Goal: Transaction & Acquisition: Purchase product/service

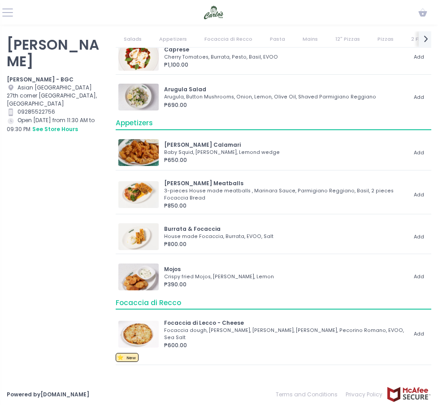
scroll to position [73, 0]
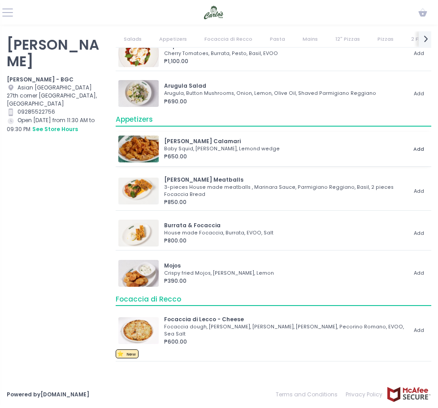
click at [415, 146] on button "Add" at bounding box center [418, 148] width 20 height 13
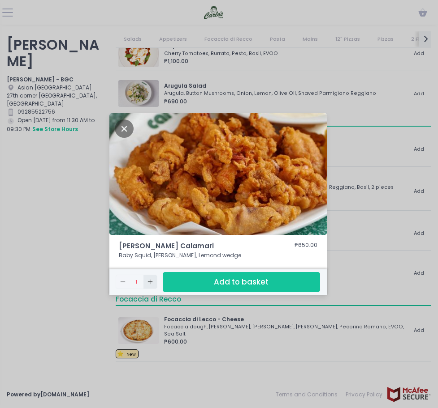
click at [150, 282] on rect "button" at bounding box center [150, 282] width 0 height 5
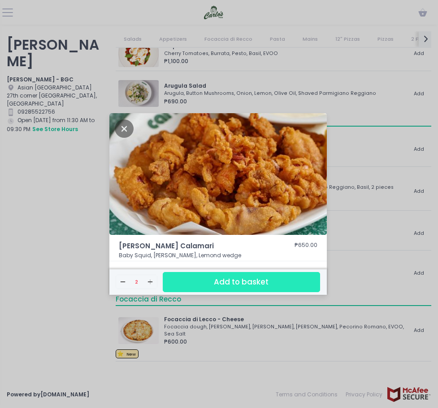
click at [206, 280] on button "Add to basket" at bounding box center [241, 282] width 157 height 20
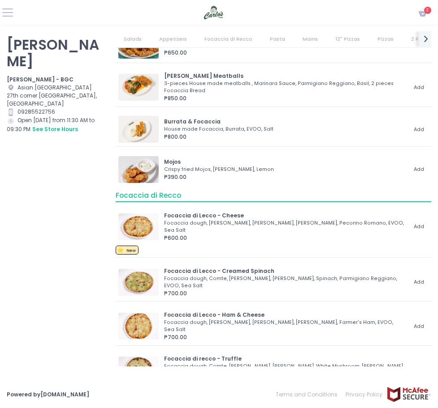
scroll to position [177, 0]
click at [413, 168] on button "Add" at bounding box center [418, 169] width 20 height 13
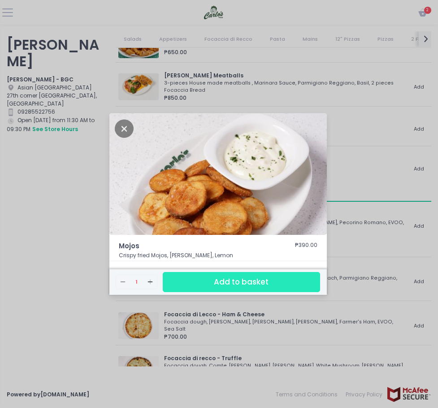
click at [248, 283] on button "Add to basket" at bounding box center [241, 282] width 157 height 20
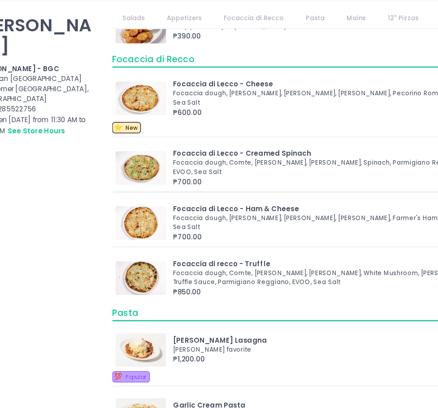
scroll to position [299, 0]
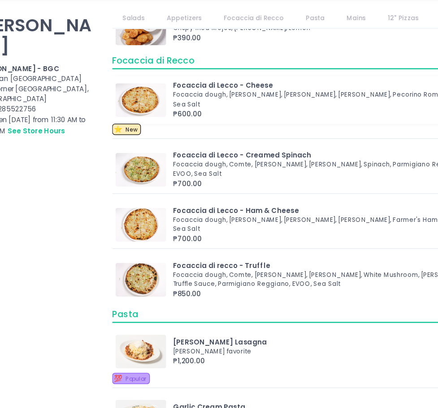
click at [360, 112] on div "₱600.00" at bounding box center [285, 116] width 242 height 8
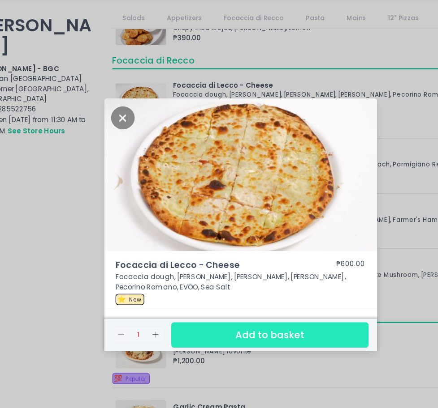
click at [217, 296] on button "Add to basket" at bounding box center [241, 292] width 157 height 20
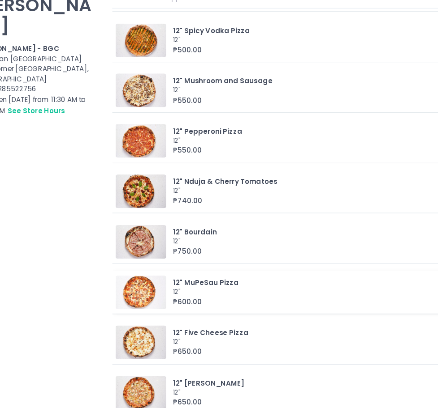
scroll to position [866, 0]
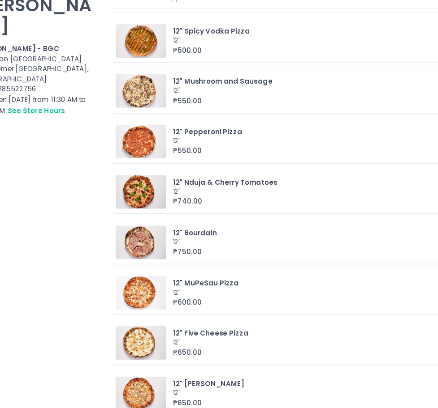
click at [216, 110] on div "12"" at bounding box center [284, 113] width 240 height 7
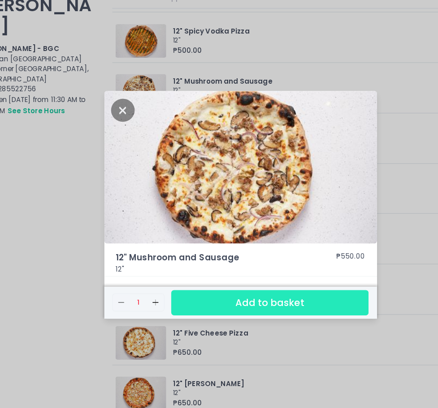
click at [227, 284] on button "Add to basket" at bounding box center [241, 282] width 157 height 20
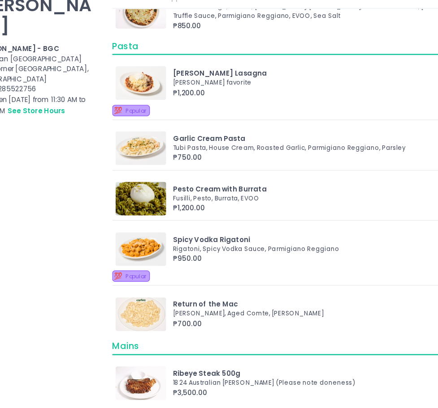
scroll to position [496, 0]
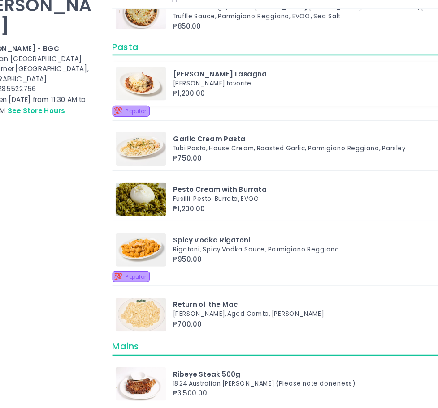
click at [194, 96] on div "[PERSON_NAME] Lasagna" at bounding box center [285, 100] width 242 height 8
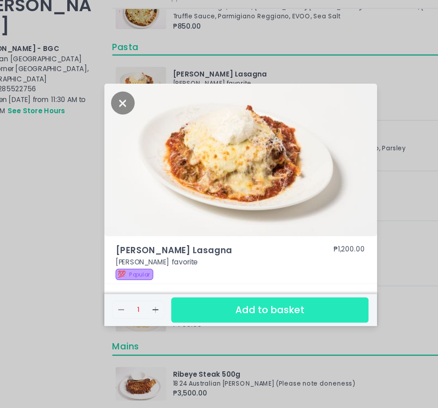
click at [204, 291] on button "Add to basket" at bounding box center [241, 288] width 157 height 20
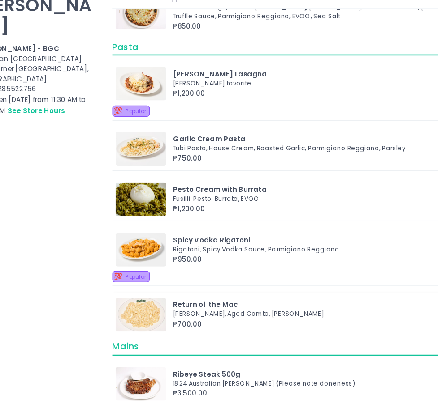
click at [198, 280] on div "Return of the Mac" at bounding box center [285, 284] width 242 height 8
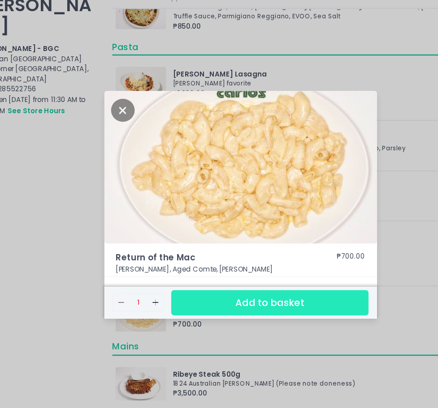
click at [207, 283] on button "Add to basket" at bounding box center [241, 282] width 157 height 20
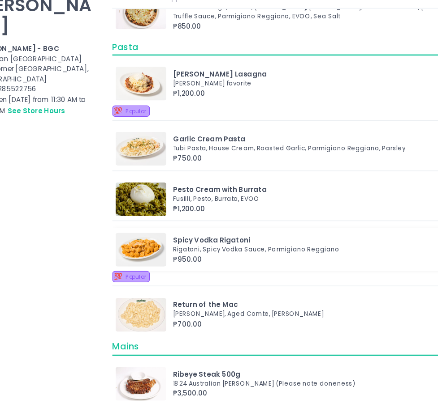
click at [202, 236] on div "Rigatoni, Spicy Vodka Sauce, Parmigiano Reggiano" at bounding box center [284, 239] width 240 height 7
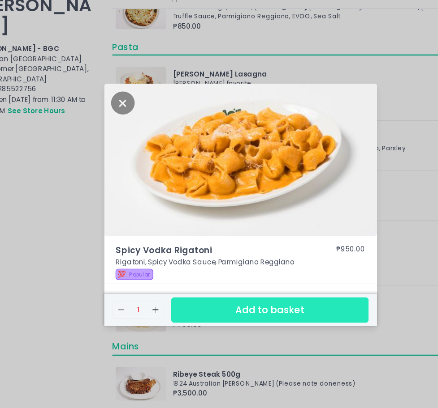
click at [199, 292] on button "Add to basket" at bounding box center [241, 288] width 157 height 20
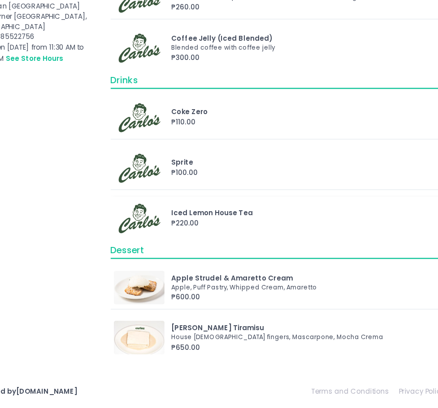
scroll to position [3836, 0]
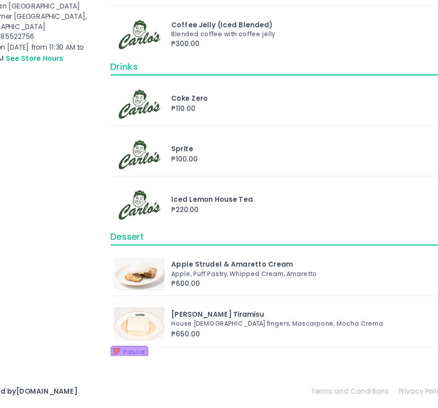
click at [195, 334] on div "[PERSON_NAME] Tiramisu" at bounding box center [285, 334] width 242 height 8
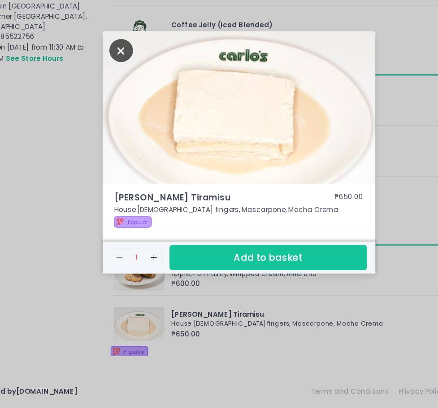
click at [124, 127] on icon "Close" at bounding box center [124, 123] width 19 height 18
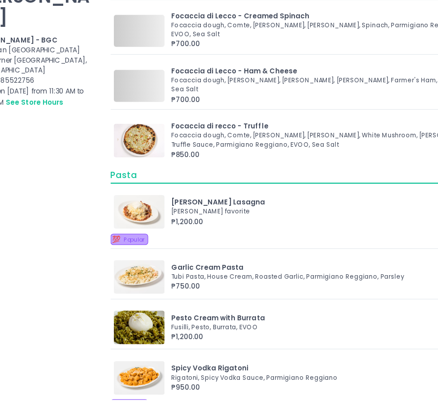
scroll to position [0, 0]
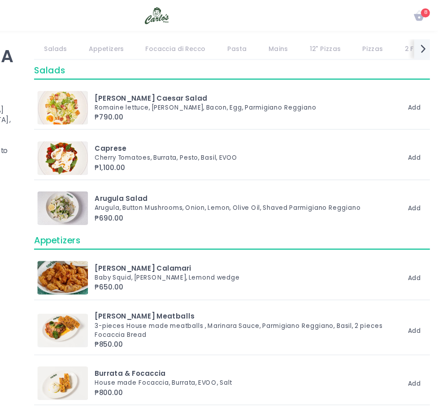
click at [426, 11] on span "8" at bounding box center [427, 10] width 7 height 7
click at [422, 13] on icon "Cart Created with Sketch." at bounding box center [422, 12] width 11 height 11
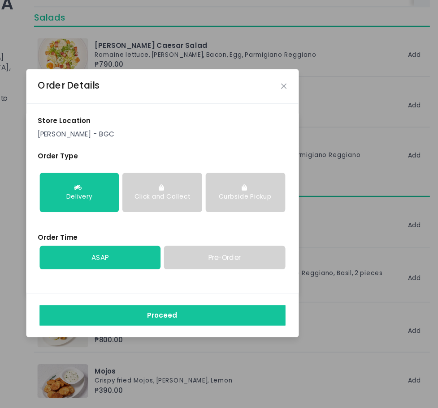
click at [249, 245] on link "Pre-Order" at bounding box center [267, 247] width 97 height 19
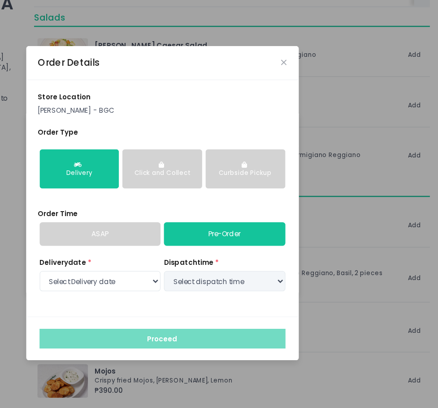
select select "[DATE]"
click at [239, 266] on select "Select dispatch time 07:30 PM - 08:00 PM 08:00 PM - 08:30 PM 08:30 PM - 09:00 P…" at bounding box center [267, 266] width 97 height 16
select select "21:00"
click at [219, 258] on select "Select dispatch time 07:30 PM - 08:00 PM 08:00 PM - 08:30 PM 08:30 PM - 09:00 P…" at bounding box center [267, 266] width 97 height 16
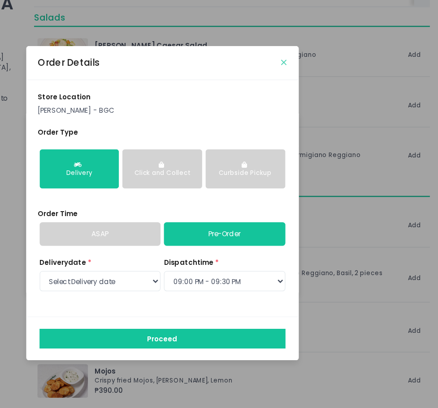
click at [314, 90] on icon "Close" at bounding box center [315, 92] width 4 height 6
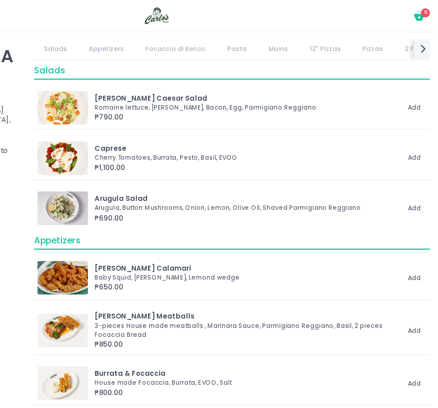
click at [421, 12] on icon at bounding box center [422, 13] width 9 height 5
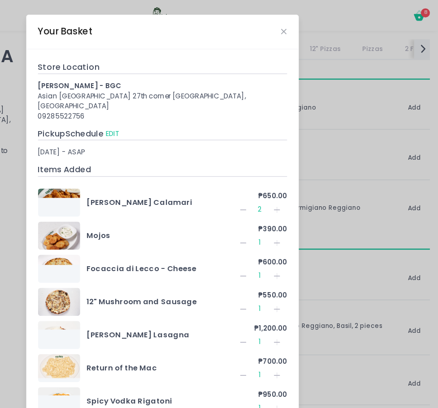
scroll to position [3, 0]
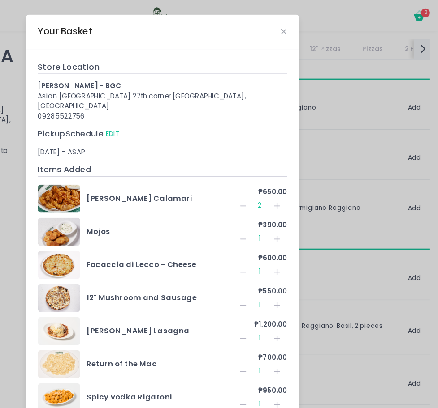
click at [279, 189] on icon "Remove Created with Sketch." at bounding box center [282, 190] width 7 height 7
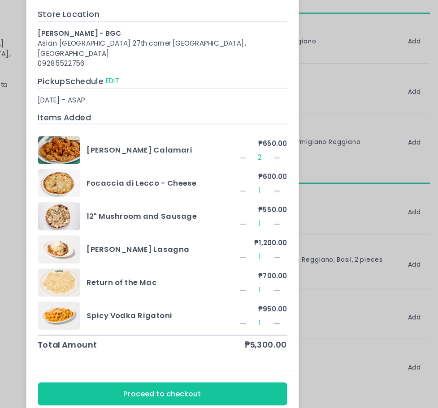
click at [350, 116] on div "Your Basket Store Location [PERSON_NAME] - BGC Asian [GEOGRAPHIC_DATA] 27th cor…" at bounding box center [219, 204] width 438 height 408
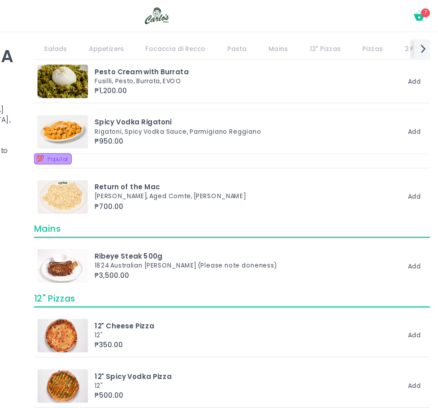
scroll to position [631, 0]
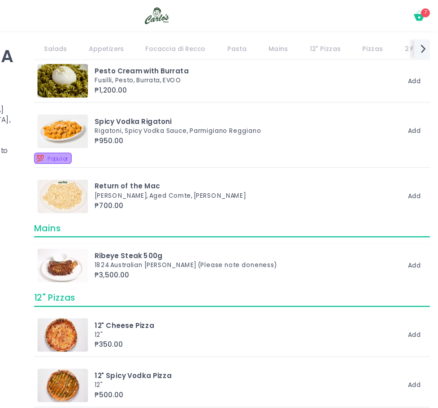
click at [141, 202] on img at bounding box center [138, 211] width 40 height 27
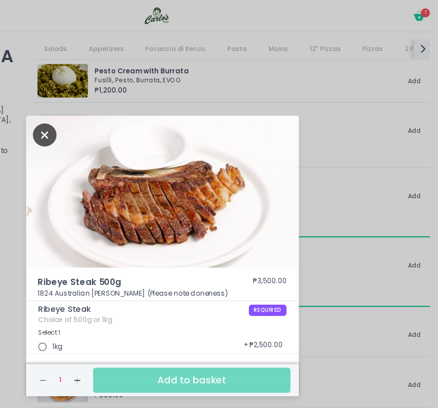
click at [124, 106] on icon "Close" at bounding box center [124, 108] width 19 height 18
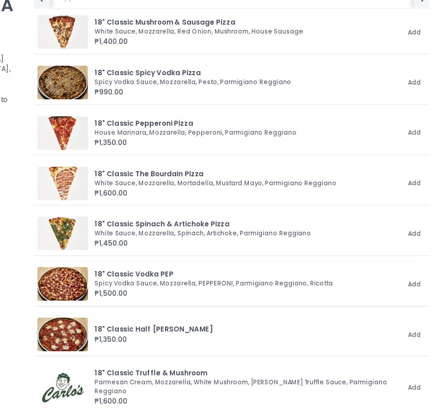
scroll to position [1635, 0]
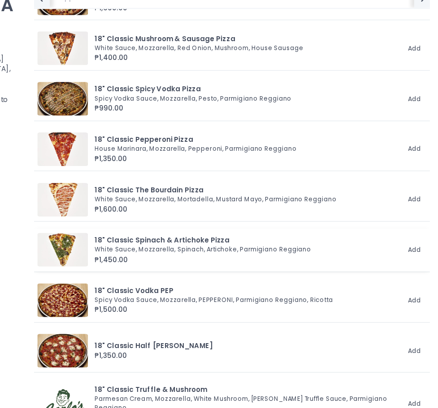
click at [215, 236] on div "White Sauce, Mozzarella, Spinach, Artichoke, Parmigiano Reggiano" at bounding box center [284, 239] width 240 height 7
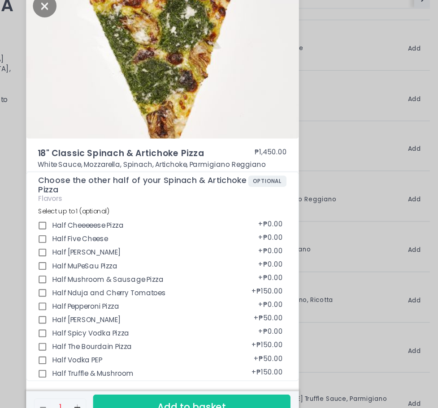
click at [173, 221] on div "Half Cheeeeese Pizza + ₱0.00" at bounding box center [217, 218] width 197 height 11
click at [123, 229] on input "Half Five Cheese" at bounding box center [122, 231] width 16 height 16
checkbox input "true"
click at [123, 305] on input "Half Spicy Vodka Pizza" at bounding box center [122, 307] width 16 height 16
click at [122, 306] on input "Half Spicy Vodka Pizza" at bounding box center [122, 307] width 16 height 16
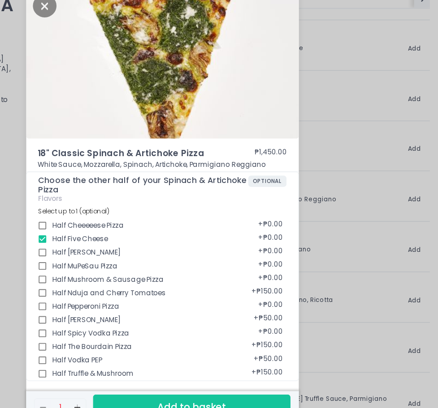
checkbox input "false"
click at [123, 231] on input "Half Five Cheese" at bounding box center [122, 231] width 16 height 16
checkbox input "false"
click at [125, 304] on input "Half Spicy Vodka Pizza" at bounding box center [122, 307] width 16 height 16
checkbox input "true"
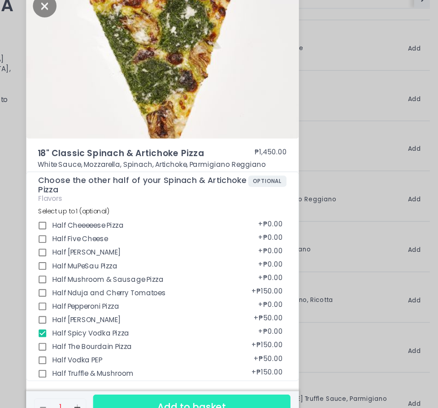
click at [195, 360] on button "Add to basket" at bounding box center [241, 366] width 157 height 20
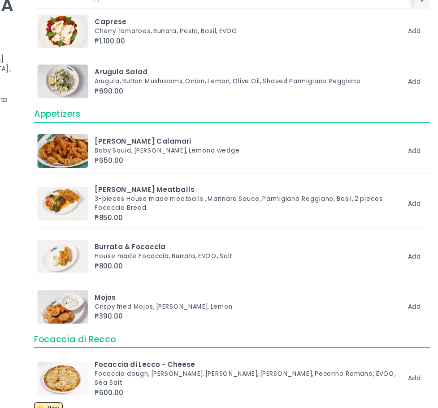
scroll to position [0, 0]
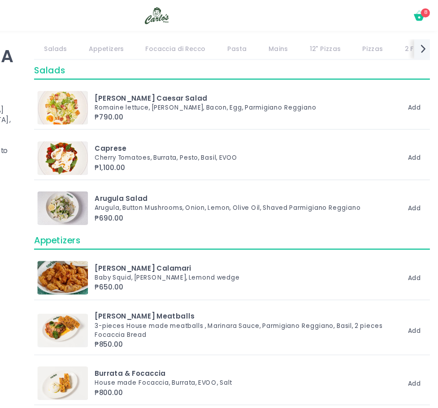
click at [421, 13] on icon "Cart Created with Sketch." at bounding box center [422, 12] width 11 height 11
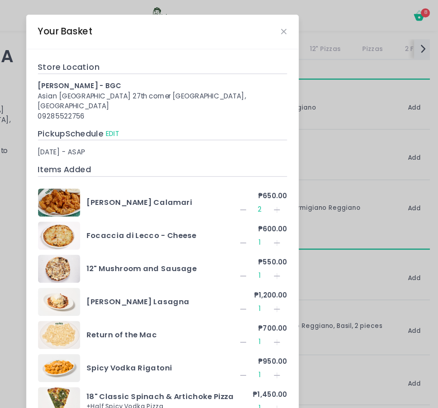
click at [279, 190] on icon "Remove Created with Sketch." at bounding box center [282, 193] width 7 height 7
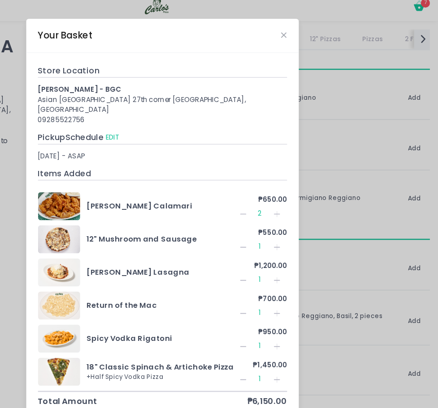
click at [277, 188] on div "₱550.00 Remove Created with Sketch. 1 Add Created with Sketch." at bounding box center [297, 199] width 40 height 22
click at [282, 204] on icon "Remove Created with Sketch." at bounding box center [282, 205] width 7 height 7
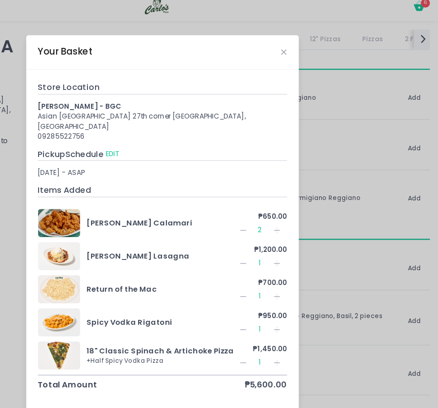
click at [347, 122] on div "Your Basket Store Location [PERSON_NAME] - BGC Asian [GEOGRAPHIC_DATA] 27th cor…" at bounding box center [219, 204] width 438 height 408
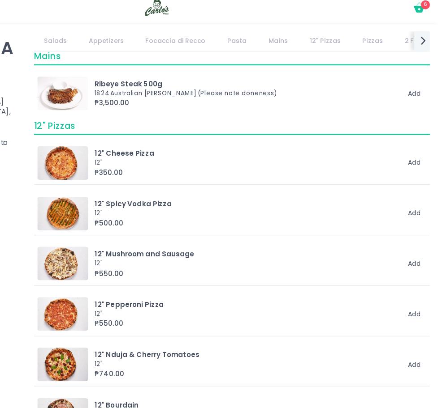
scroll to position [813, 0]
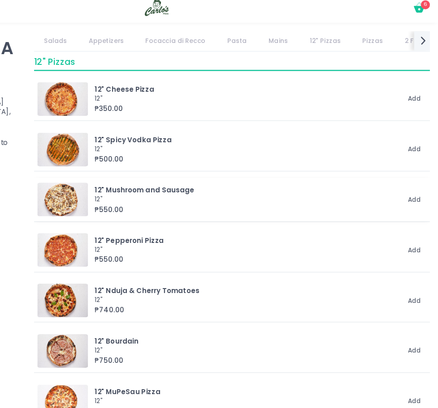
click at [219, 154] on div "12" Mushroom and Sausage" at bounding box center [285, 158] width 242 height 8
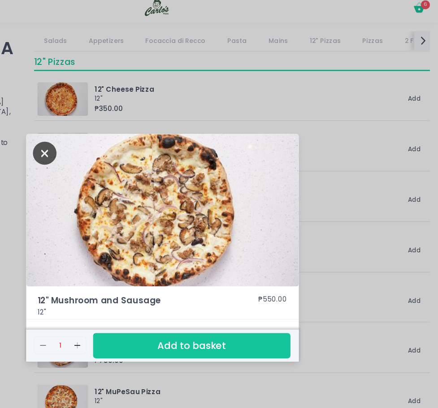
click at [124, 131] on icon "Close" at bounding box center [124, 129] width 19 height 18
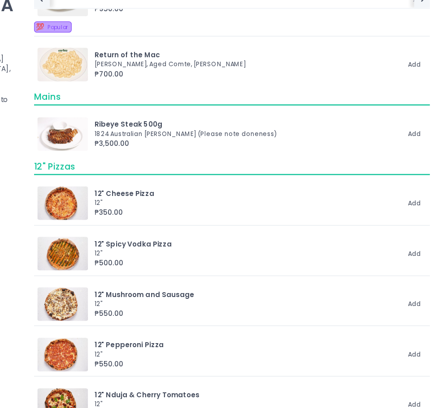
scroll to position [723, 0]
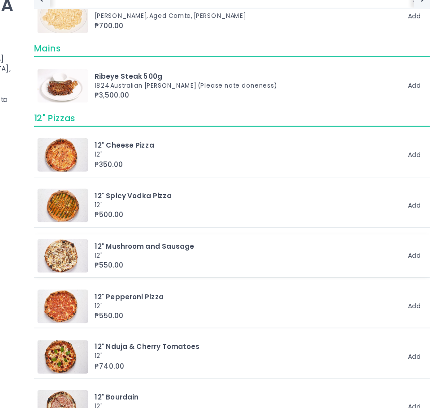
click at [204, 238] on div "12" Mushroom and Sausage" at bounding box center [285, 237] width 242 height 8
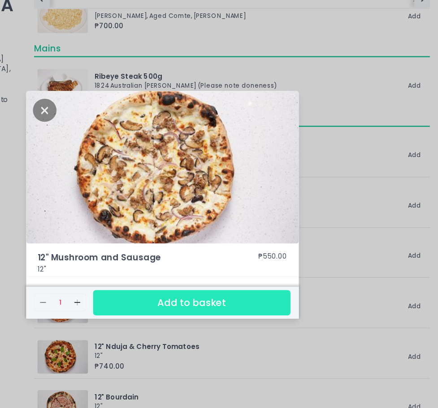
click at [211, 279] on button "Add to basket" at bounding box center [241, 282] width 157 height 20
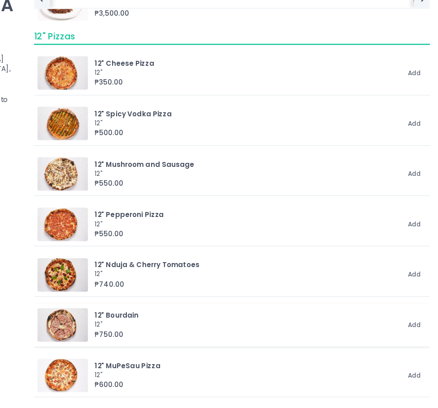
scroll to position [774, 0]
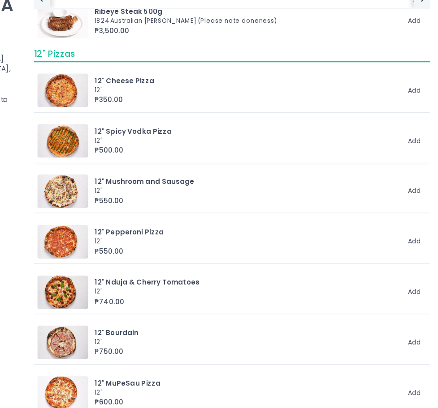
click at [204, 147] on div "12" Spicy Vodka Pizza" at bounding box center [285, 146] width 242 height 8
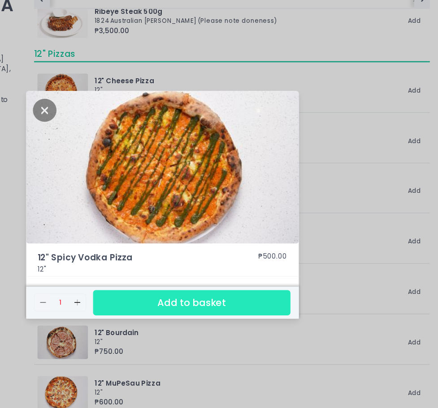
click at [214, 286] on button "Add to basket" at bounding box center [241, 282] width 157 height 20
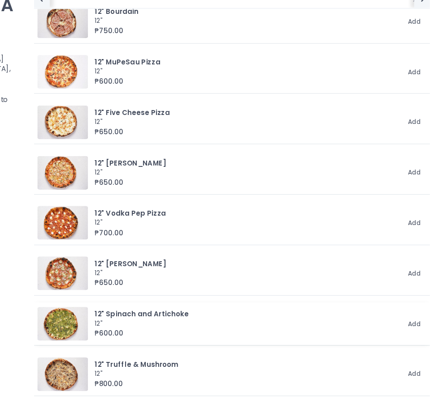
scroll to position [1034, 0]
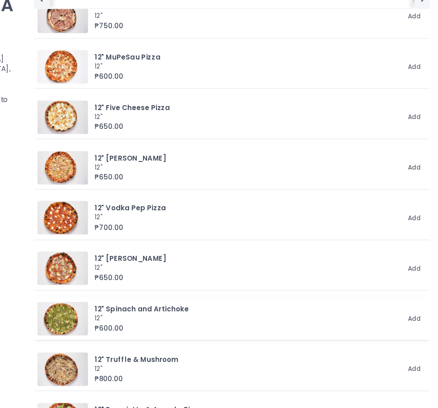
click at [205, 287] on div "12" Spinach and Artichoke" at bounding box center [285, 287] width 242 height 8
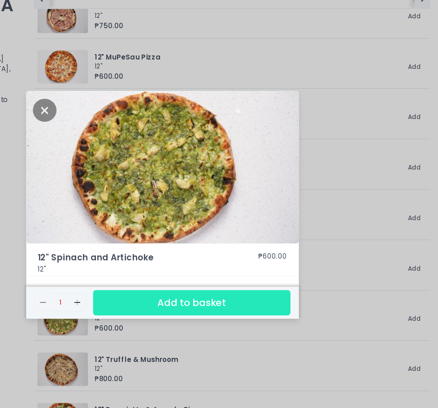
click at [213, 285] on button "Add to basket" at bounding box center [241, 282] width 157 height 20
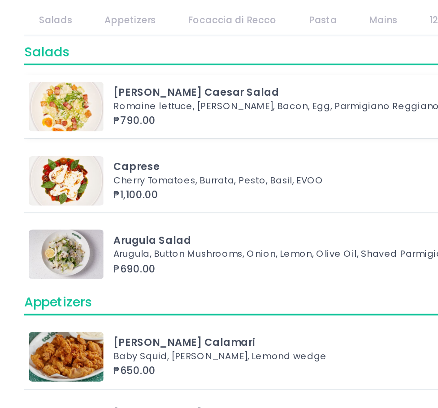
scroll to position [0, 0]
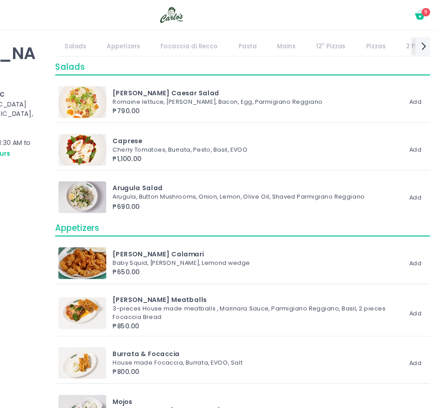
click at [421, 10] on icon at bounding box center [422, 10] width 5 height 4
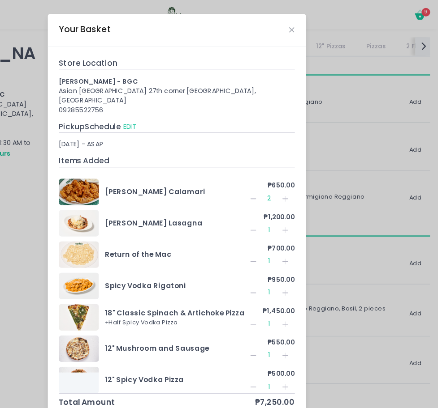
scroll to position [31, 0]
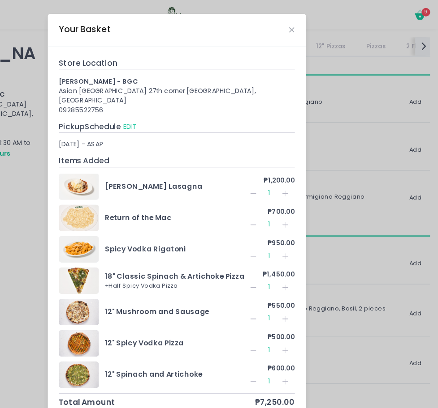
click at [279, 241] on icon "Remove Created with Sketch." at bounding box center [282, 242] width 7 height 7
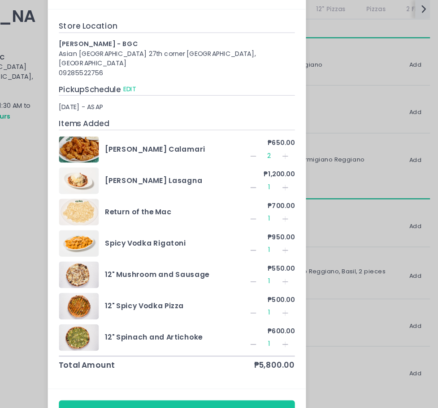
click at [349, 132] on div "Your Basket Store Location [PERSON_NAME] - BGC Asian [GEOGRAPHIC_DATA] 27th cor…" at bounding box center [219, 204] width 438 height 408
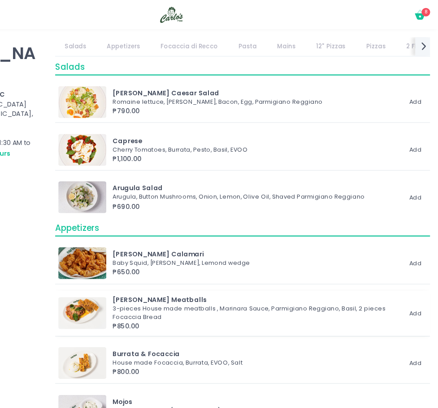
click at [146, 267] on img at bounding box center [138, 263] width 40 height 27
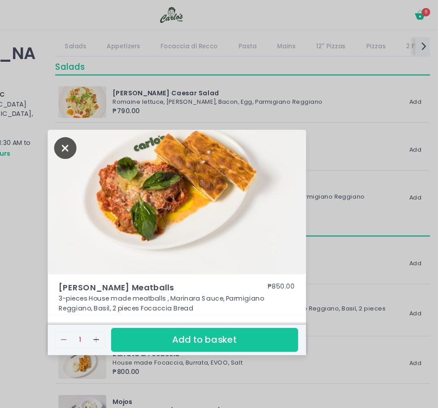
click at [121, 120] on icon "Close" at bounding box center [124, 125] width 19 height 18
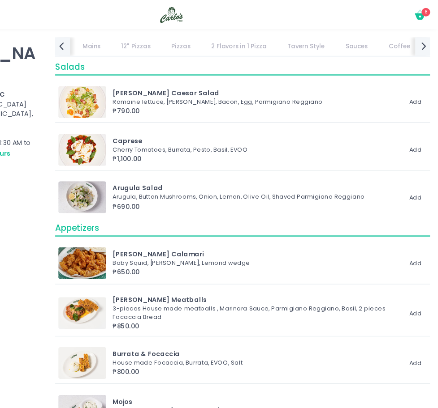
scroll to position [0, 191]
click at [304, 38] on link "Tavern Style" at bounding box center [310, 39] width 47 height 16
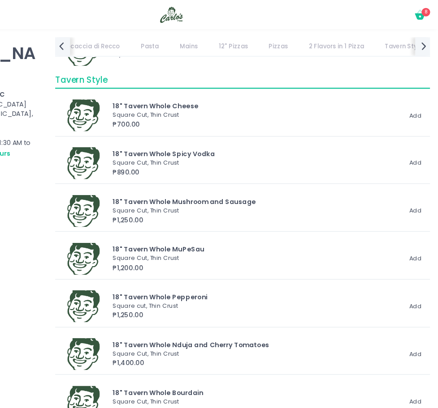
scroll to position [2496, 0]
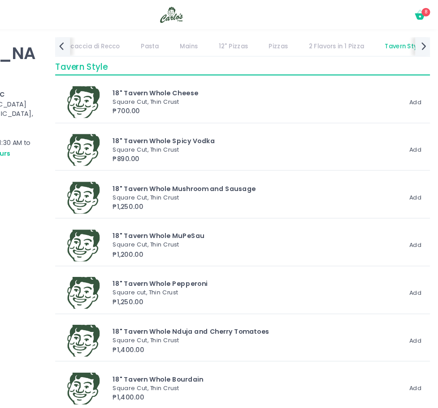
click at [385, 41] on link "Tavern Style" at bounding box center [408, 39] width 47 height 16
click at [309, 38] on link "Sauces" at bounding box center [322, 39] width 35 height 16
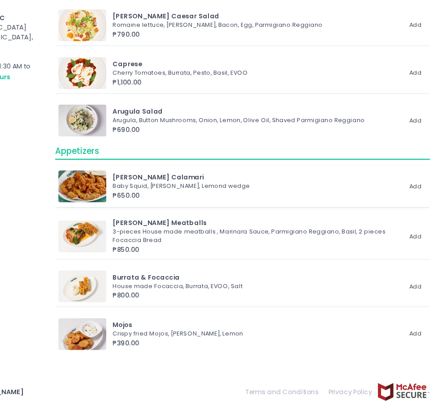
scroll to position [0, 0]
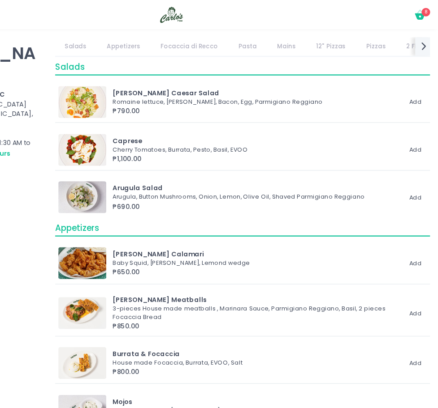
click at [421, 13] on icon "Cart Created with Sketch." at bounding box center [422, 12] width 11 height 11
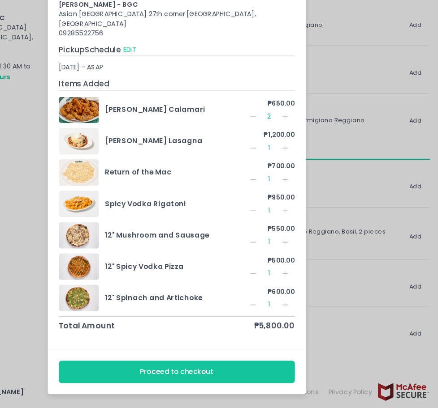
click at [349, 142] on div "Your Basket Store Location [PERSON_NAME] - BGC Asian [GEOGRAPHIC_DATA] 27th cor…" at bounding box center [219, 204] width 438 height 408
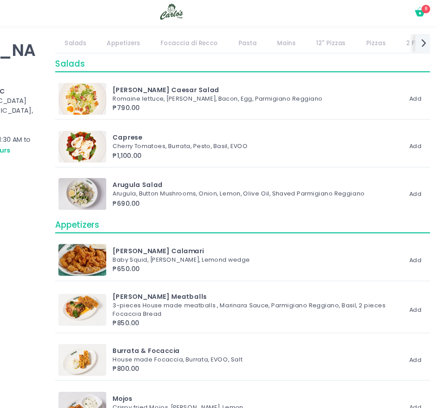
click at [275, 33] on link "Pasta" at bounding box center [277, 39] width 31 height 16
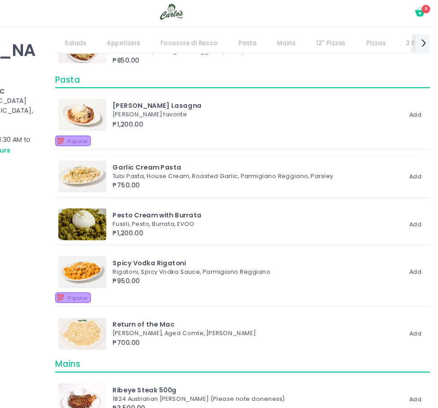
scroll to position [506, 0]
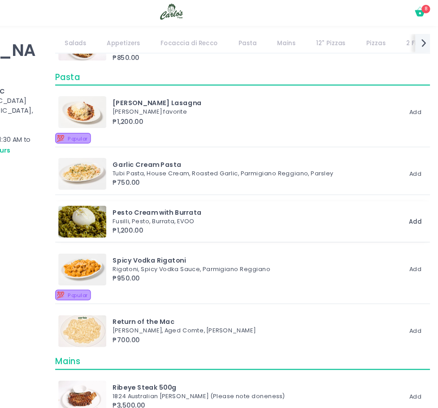
click at [416, 183] on button "Add" at bounding box center [418, 189] width 20 height 13
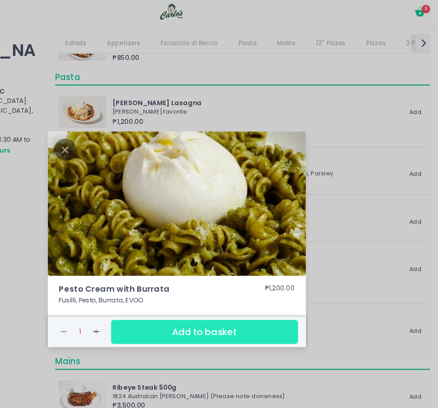
click at [257, 285] on button "Add to basket" at bounding box center [241, 282] width 157 height 20
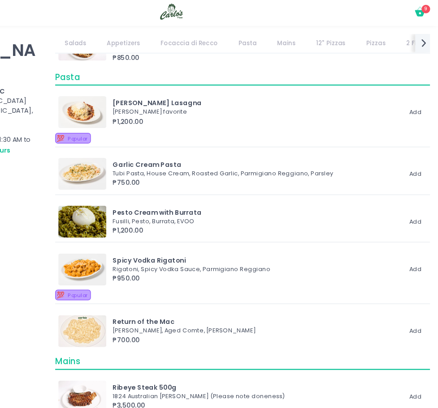
click at [427, 12] on span "9" at bounding box center [427, 10] width 7 height 7
click at [420, 13] on icon at bounding box center [422, 13] width 9 height 5
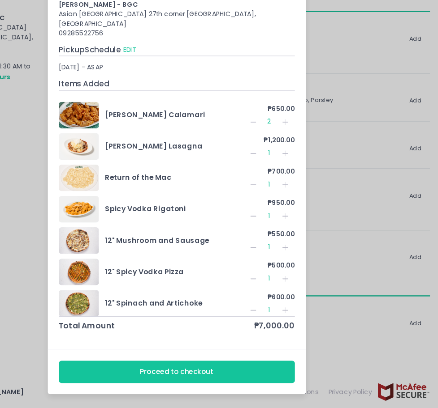
scroll to position [31, 0]
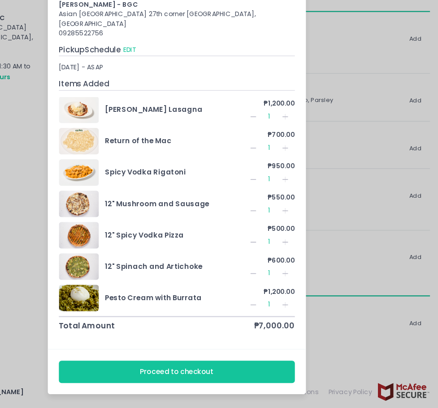
click at [279, 294] on icon "Remove Created with Sketch." at bounding box center [282, 295] width 7 height 7
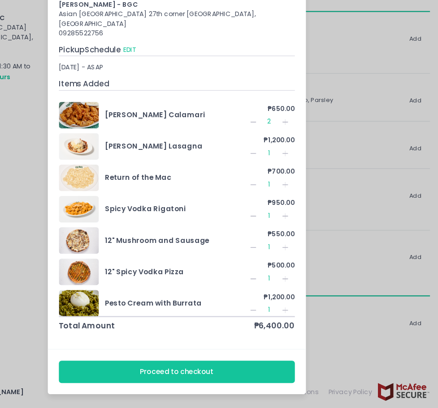
scroll to position [4, 0]
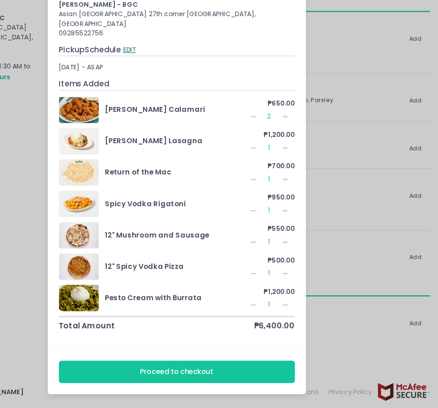
click at [178, 107] on button "EDIT" at bounding box center [178, 106] width 12 height 9
select select "[DATE]"
select select "21:00"
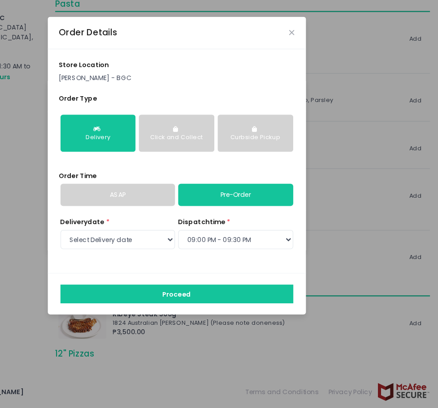
scroll to position [0, 0]
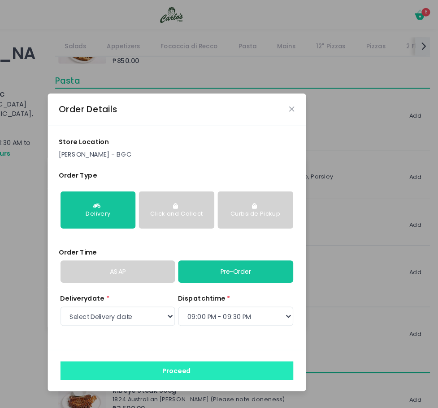
click at [251, 312] on button "Proceed" at bounding box center [218, 313] width 196 height 16
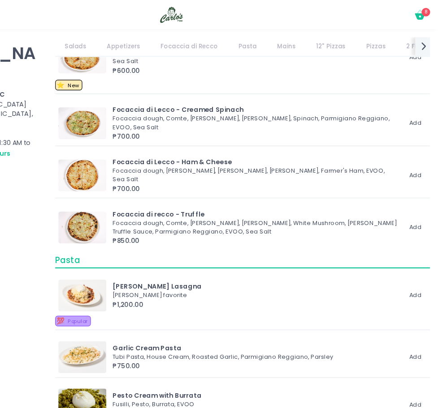
scroll to position [292, 0]
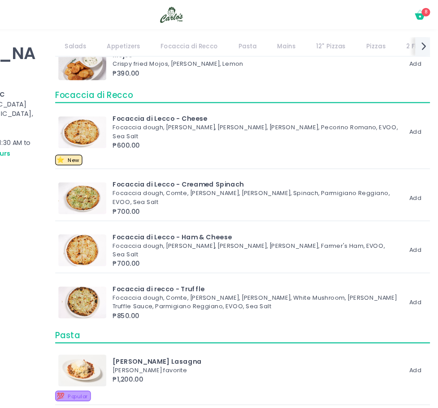
click at [421, 14] on icon at bounding box center [422, 13] width 9 height 5
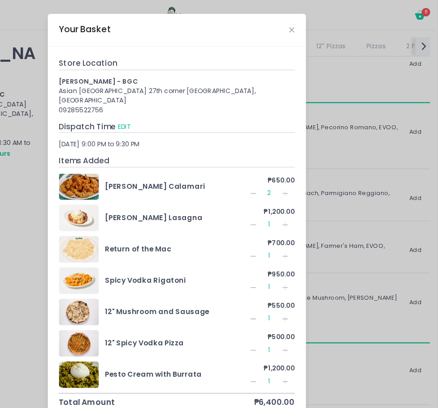
scroll to position [0, 0]
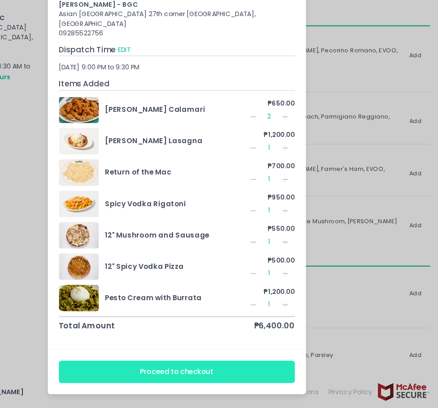
click at [237, 382] on button "Proceed to checkout" at bounding box center [218, 378] width 198 height 18
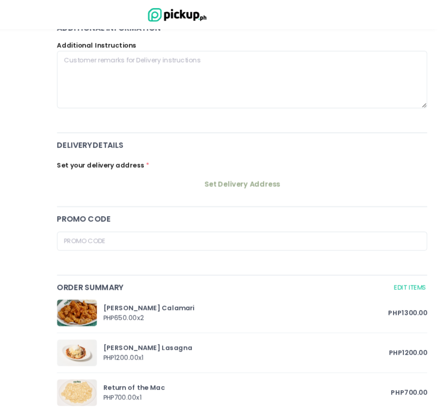
scroll to position [40, 0]
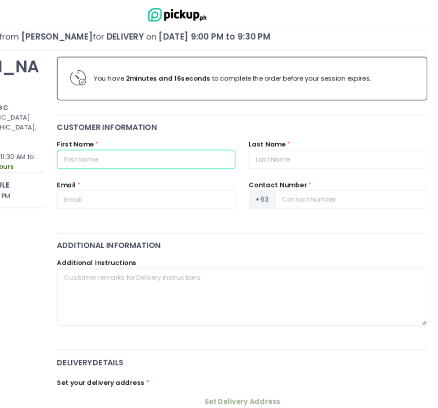
click at [189, 136] on input "text" at bounding box center [192, 134] width 150 height 16
type input "Gram"
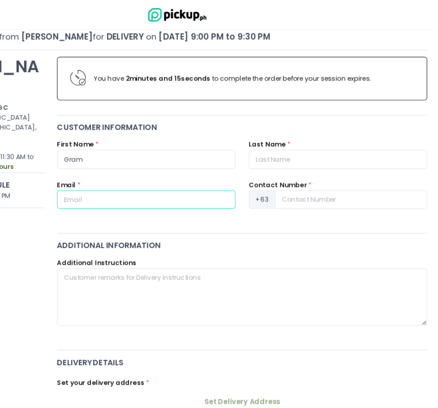
type input "[EMAIL_ADDRESS][DOMAIN_NAME]"
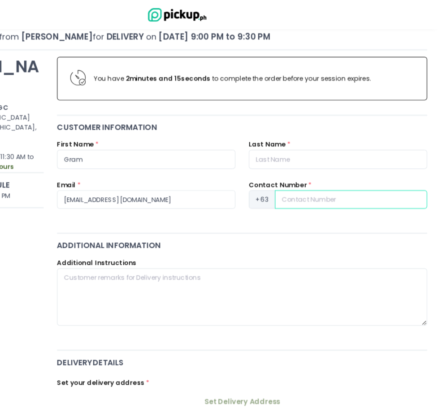
type input "09171506091"
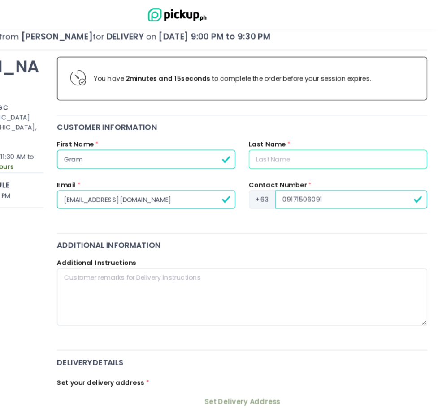
click at [292, 135] on input "text" at bounding box center [353, 134] width 150 height 16
type input "[PERSON_NAME]"
click at [307, 168] on input "09171506091" at bounding box center [364, 168] width 128 height 16
type input "9171506091"
click at [300, 178] on div "Contact Number * [PHONE_NUMBER]" at bounding box center [353, 169] width 161 height 34
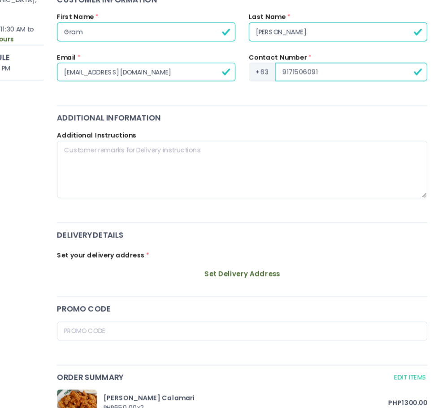
scroll to position [90, 0]
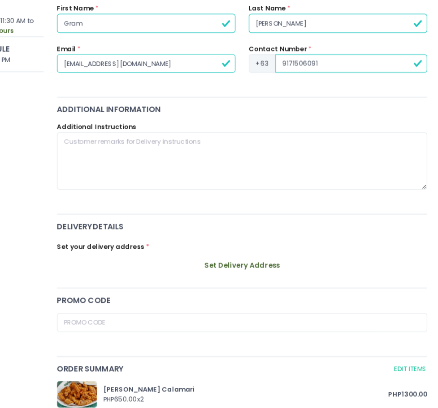
click at [264, 283] on button "Set Delivery Address" at bounding box center [272, 288] width 311 height 18
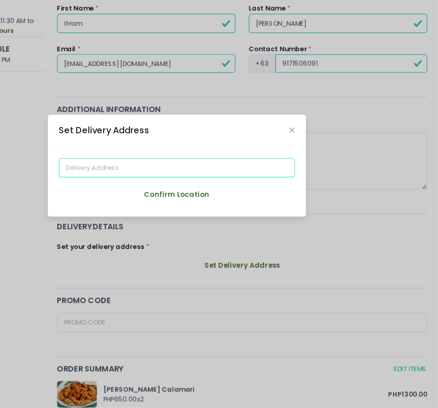
click at [193, 208] on input at bounding box center [218, 206] width 198 height 16
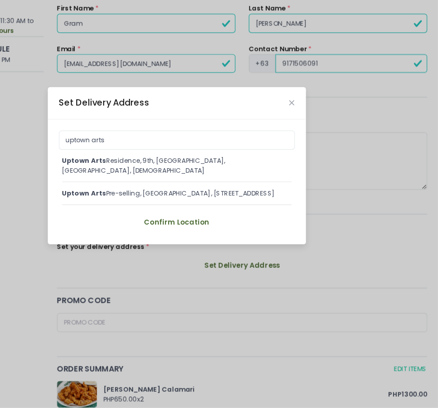
click at [188, 202] on div "uptown arts Residence, 9th, [GEOGRAPHIC_DATA], [GEOGRAPHIC_DATA], [DEMOGRAPHIC_…" at bounding box center [217, 204] width 193 height 16
type input "Uptown Arts Residence, 9th, [GEOGRAPHIC_DATA], [GEOGRAPHIC_DATA], [DEMOGRAPHIC_…"
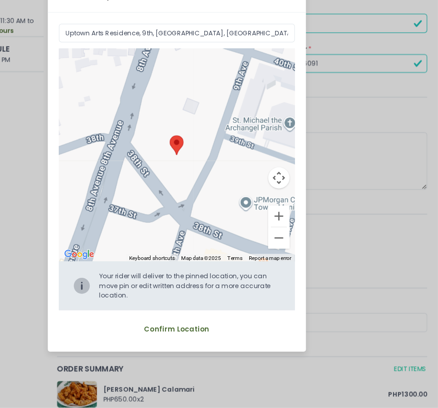
click at [218, 342] on button "Confirm Location" at bounding box center [218, 342] width 112 height 18
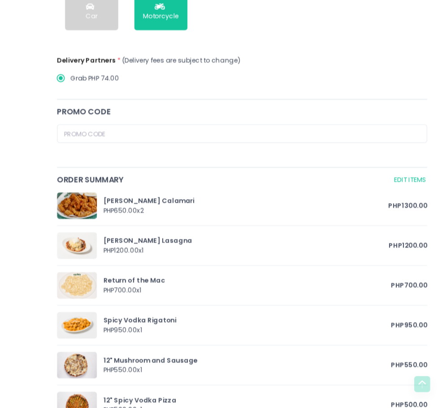
scroll to position [523, 0]
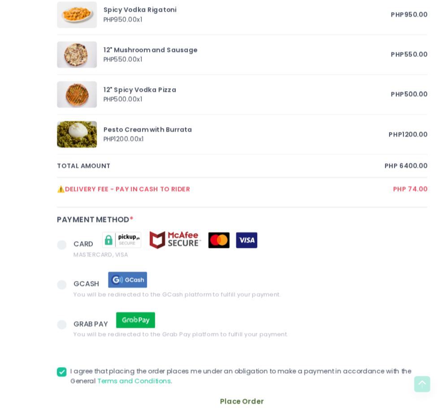
click at [122, 305] on span at bounding box center [121, 304] width 8 height 8
click at [128, 305] on input "GCASH You will be redirected to the GCash platform to fulfill your payment." at bounding box center [131, 303] width 6 height 6
click at [122, 305] on span at bounding box center [121, 304] width 8 height 8
click at [128, 305] on input "GCASH You will be redirected to the GCash platform to fulfill your payment." at bounding box center [131, 303] width 6 height 6
click at [121, 306] on span at bounding box center [121, 304] width 8 height 8
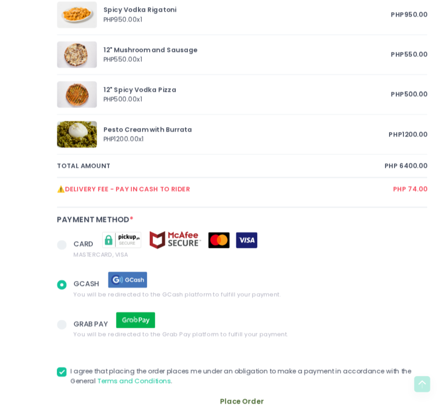
click at [128, 306] on input "GCASH You will be redirected to the GCash platform to fulfill your payment." at bounding box center [131, 303] width 6 height 6
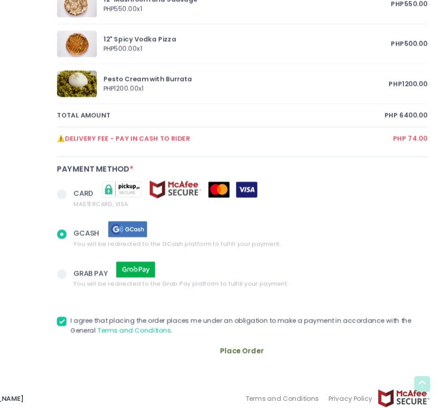
scroll to position [571, 0]
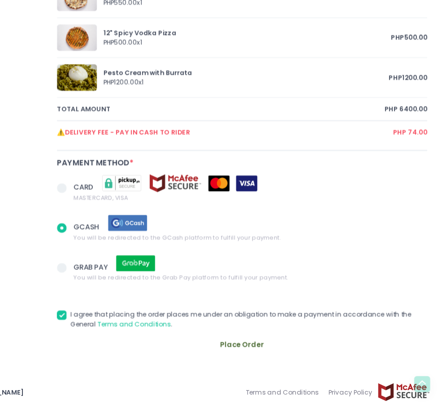
click at [273, 354] on button "Place Order" at bounding box center [272, 355] width 311 height 18
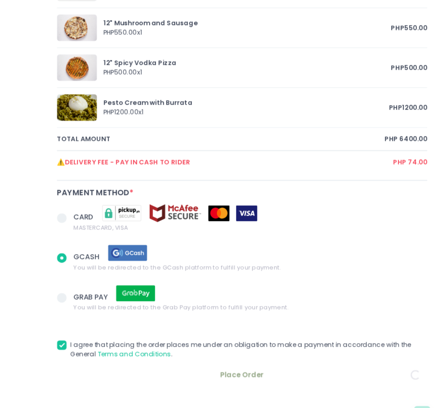
radio input "true"
